Goal: Navigation & Orientation: Find specific page/section

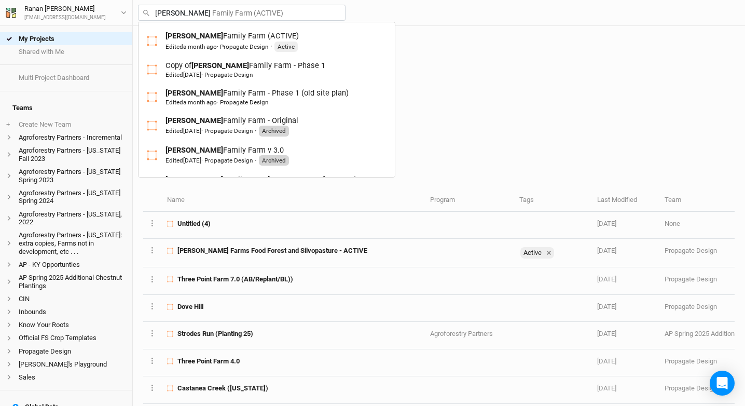
scroll to position [114, 0]
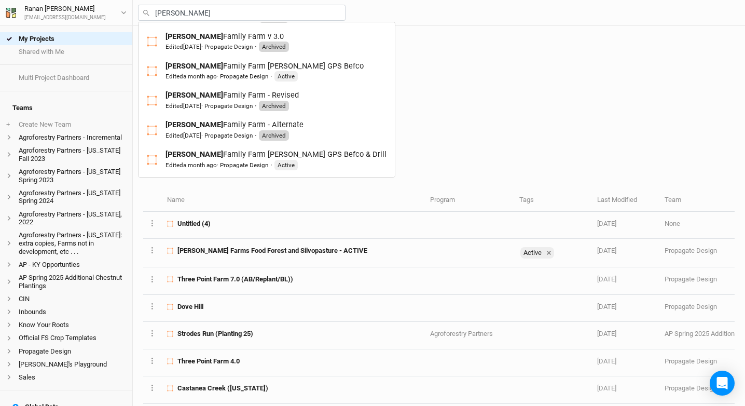
click at [447, 64] on h1 "My Projects" at bounding box center [442, 59] width 586 height 16
